Goal: Transaction & Acquisition: Book appointment/travel/reservation

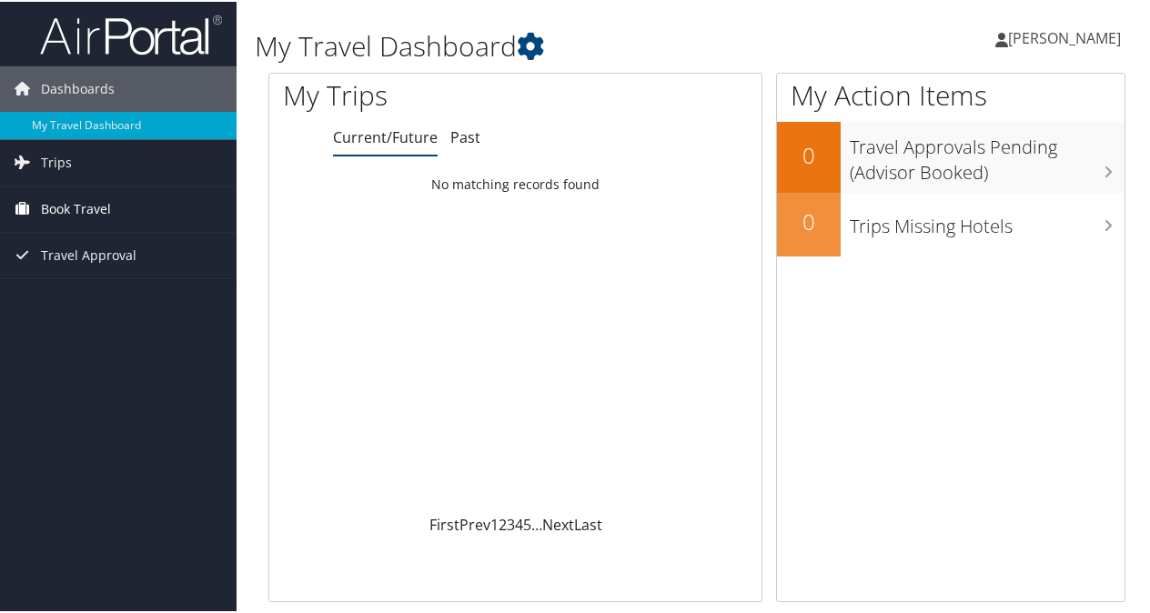
click at [75, 207] on span "Book Travel" at bounding box center [76, 207] width 70 height 45
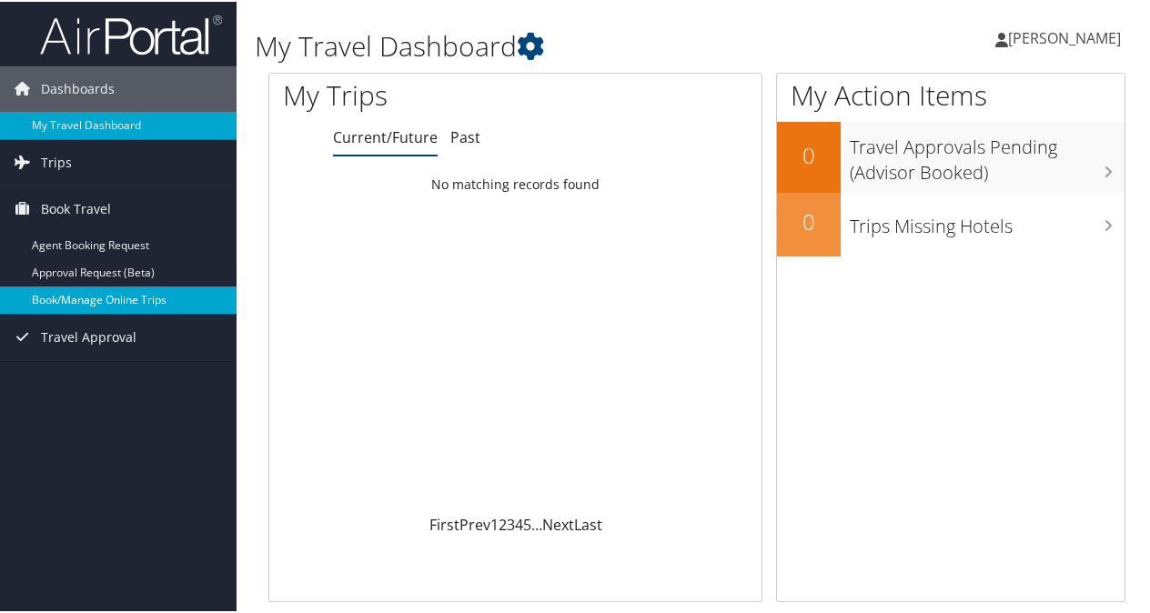
click at [111, 303] on link "Book/Manage Online Trips" at bounding box center [118, 298] width 237 height 27
